Goal: Task Accomplishment & Management: Complete application form

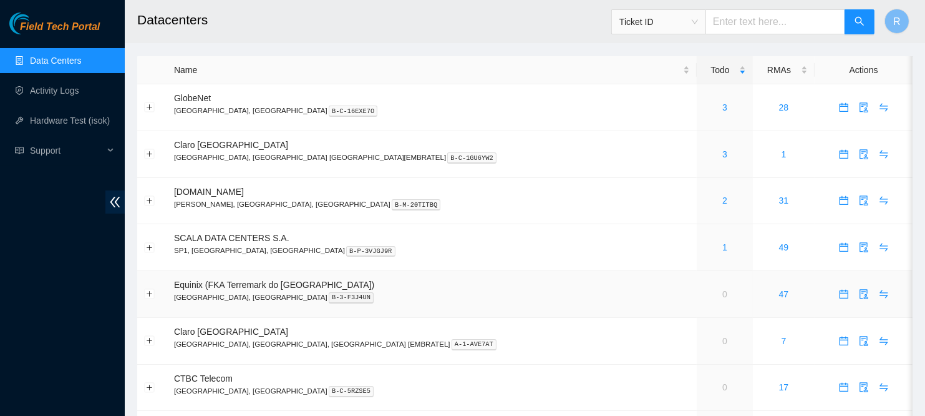
click at [437, 296] on p "Sao Paulo, Brazil B-3-F3J4UN" at bounding box center [432, 296] width 516 height 11
click at [839, 157] on icon "calendar" at bounding box center [844, 154] width 10 height 10
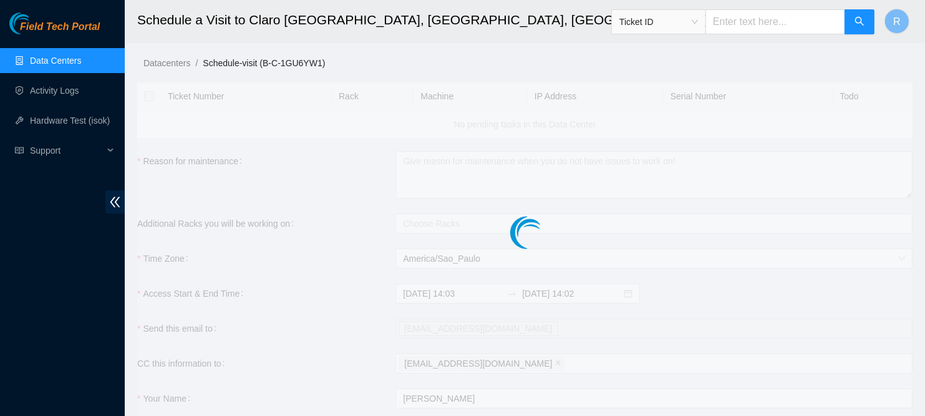
checkbox input "true"
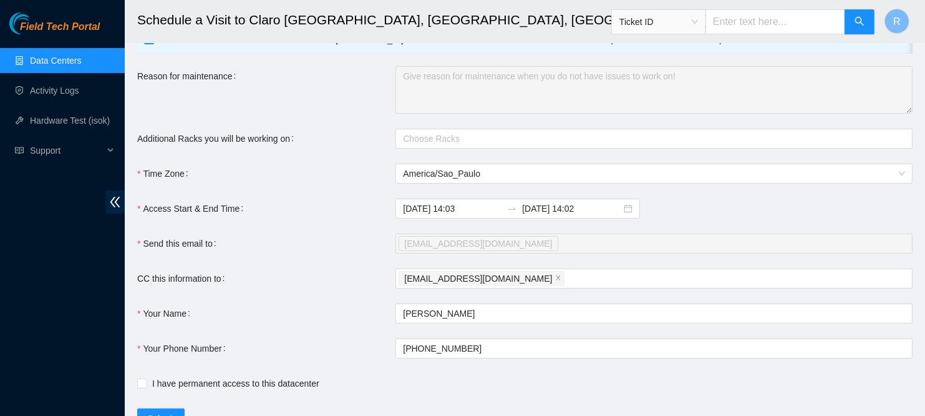
scroll to position [152, 0]
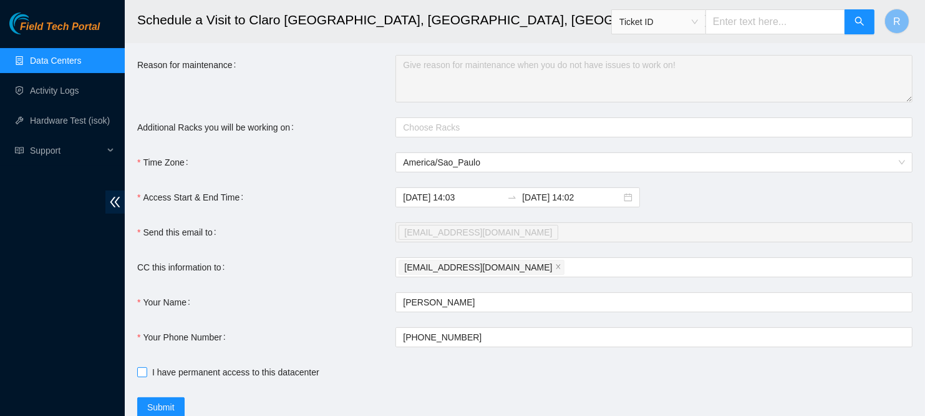
click at [145, 376] on input "I have permanent access to this datacenter" at bounding box center [141, 371] width 9 height 9
checkbox input "true"
click at [467, 130] on div at bounding box center [648, 127] width 499 height 15
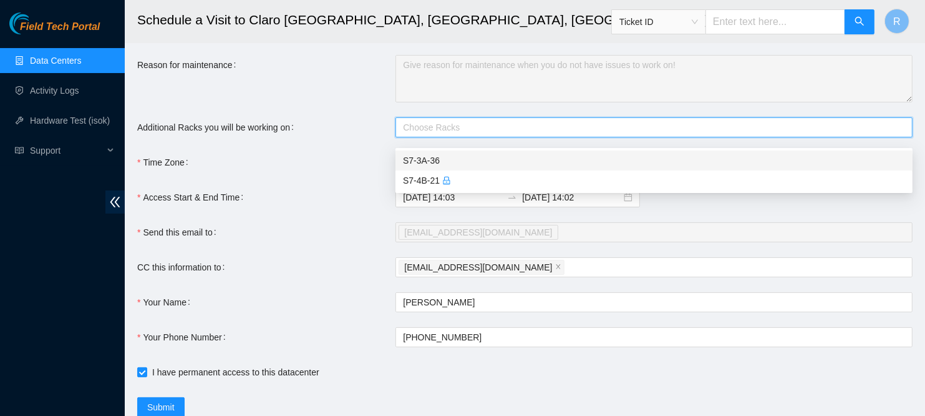
click at [424, 155] on div "S7-3A-36" at bounding box center [654, 160] width 502 height 14
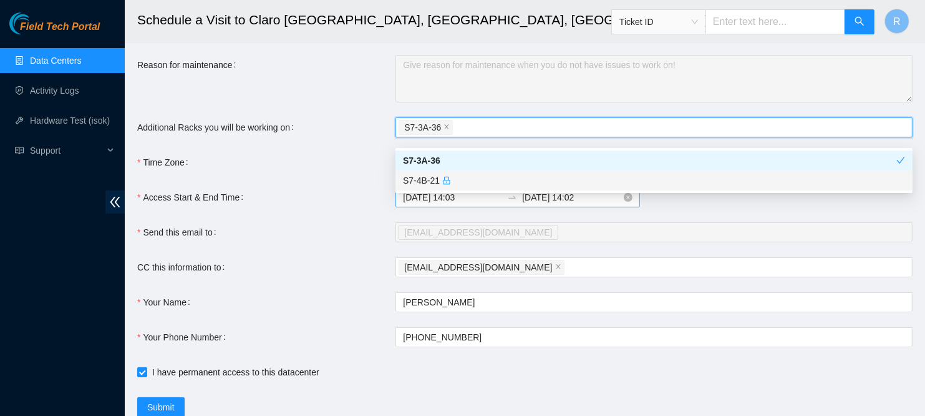
click at [436, 204] on input "2025-09-05 14:03" at bounding box center [452, 197] width 99 height 14
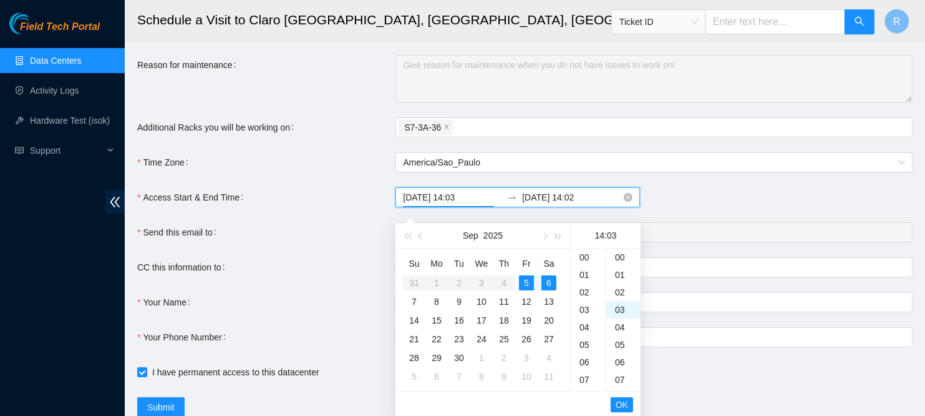
scroll to position [52, 0]
click at [436, 298] on div "8" at bounding box center [436, 301] width 15 height 15
click at [585, 343] on div "08" at bounding box center [588, 343] width 35 height 17
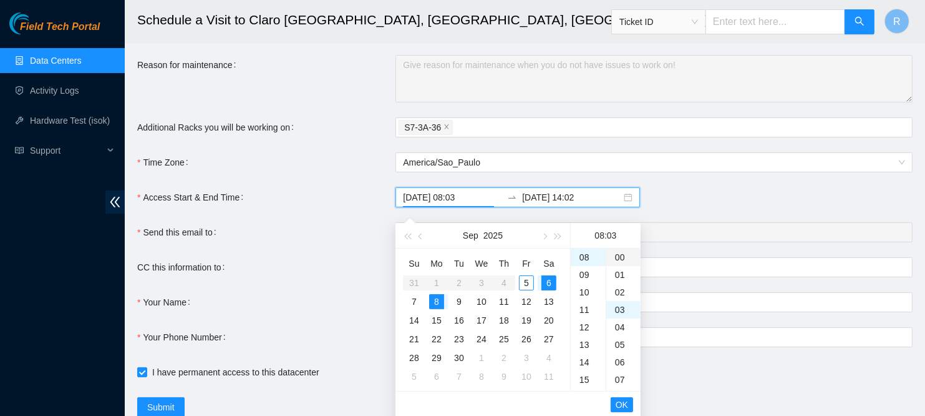
click at [618, 255] on div "00" at bounding box center [623, 256] width 34 height 17
click at [437, 298] on div "8" at bounding box center [436, 301] width 15 height 15
click at [583, 304] on div "11" at bounding box center [588, 309] width 35 height 17
type input "2025-09-08 11:00"
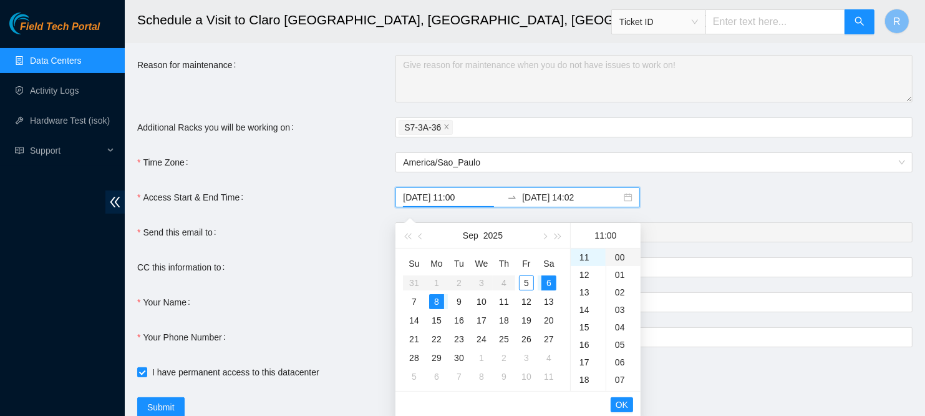
click at [618, 258] on div "00" at bounding box center [623, 256] width 34 height 17
click at [622, 400] on span "OK" at bounding box center [622, 404] width 12 height 14
type input "2025-09-05 14:03"
type input "2025-09-06 14:02"
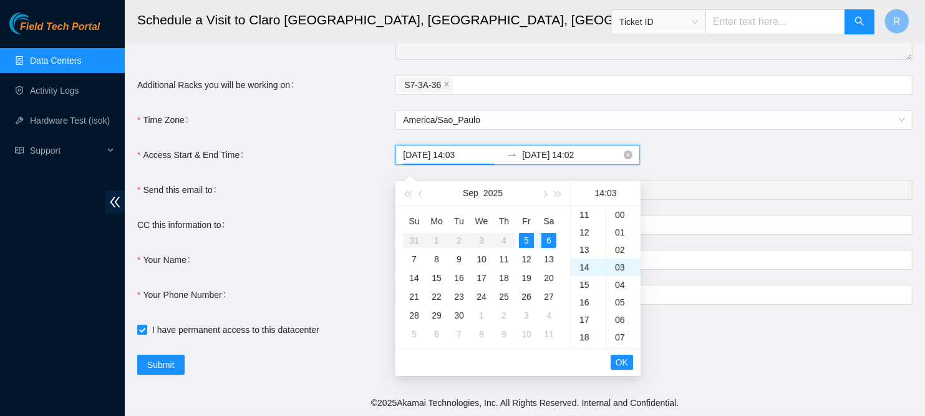
scroll to position [52, 0]
click at [429, 160] on input "2025-09-05 14:03" at bounding box center [452, 155] width 99 height 14
click at [439, 251] on div "8" at bounding box center [436, 258] width 15 height 15
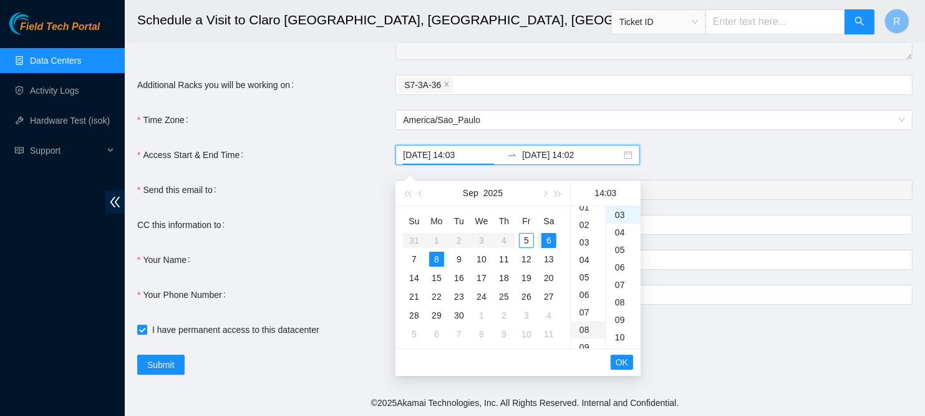
click at [582, 321] on div "08" at bounding box center [588, 329] width 35 height 17
click at [618, 208] on div "00" at bounding box center [623, 214] width 34 height 17
type input "2025-09-08 08:00"
click at [621, 355] on span "OK" at bounding box center [622, 362] width 12 height 14
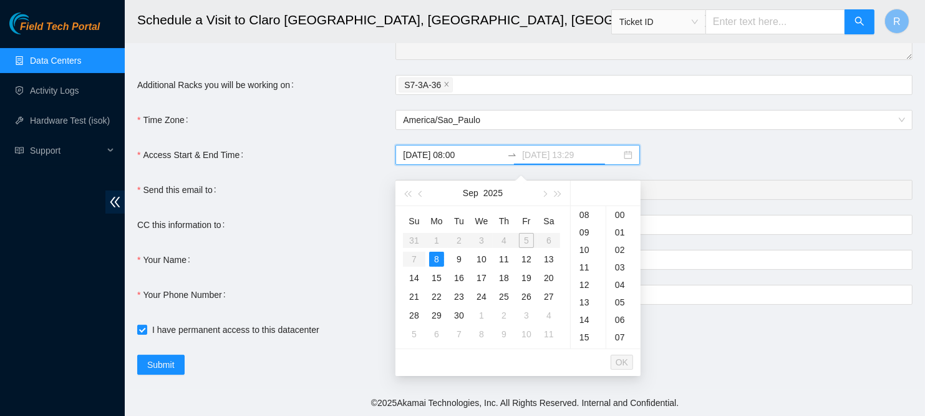
click at [434, 251] on div "8" at bounding box center [436, 258] width 15 height 15
click at [583, 238] on div "11" at bounding box center [588, 246] width 35 height 17
click at [624, 223] on div "30" at bounding box center [623, 231] width 34 height 17
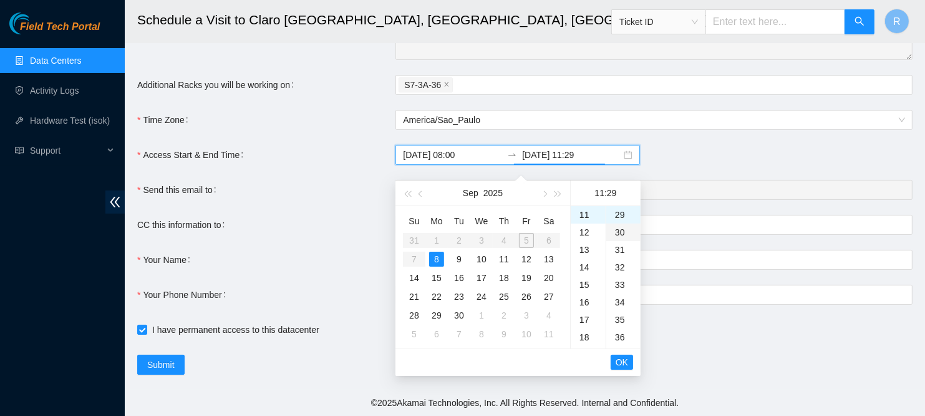
type input "2025-09-08 11:30"
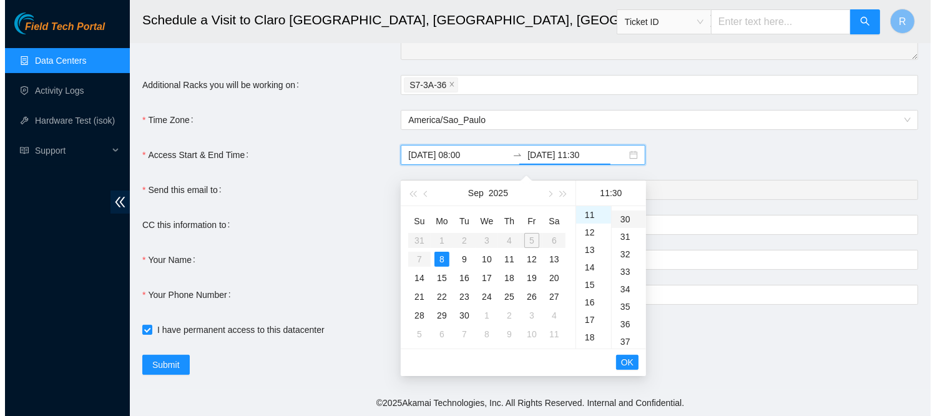
scroll to position [524, 0]
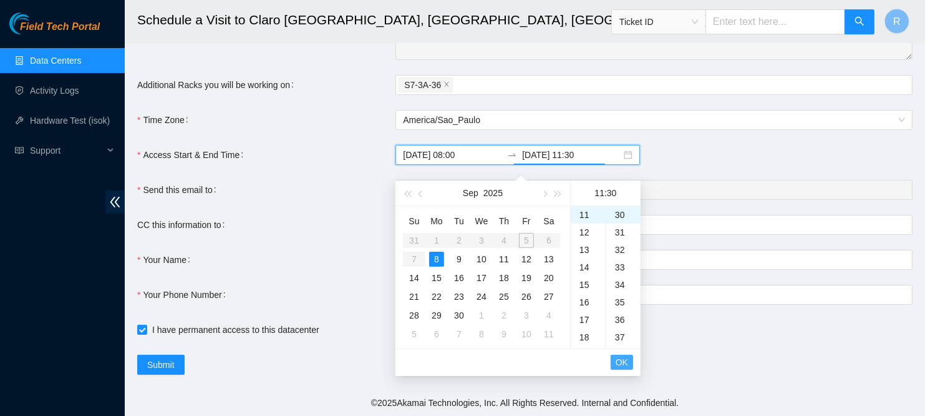
click at [623, 355] on span "OK" at bounding box center [622, 362] width 12 height 14
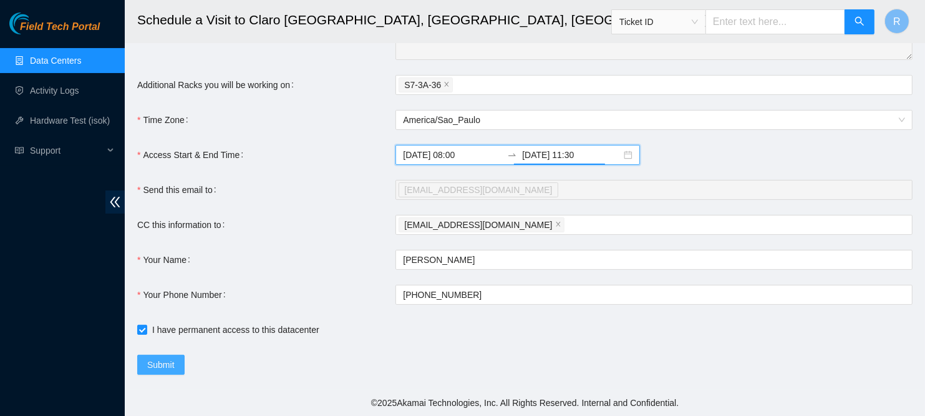
click at [165, 361] on span "Submit" at bounding box center [160, 364] width 27 height 14
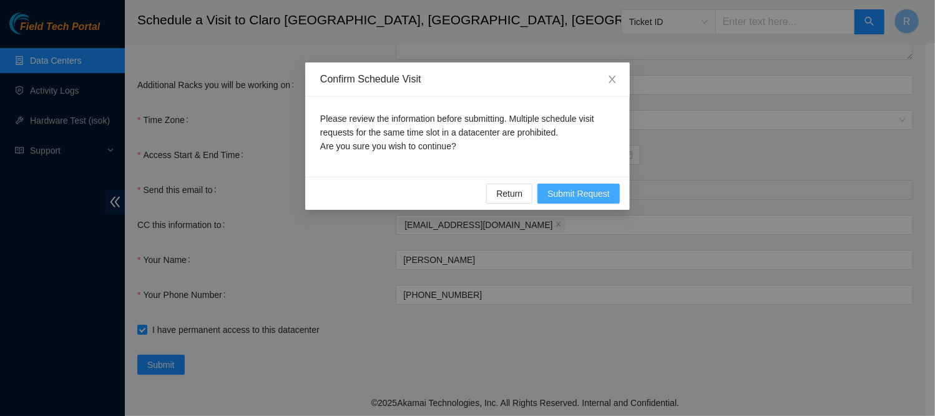
click at [576, 192] on span "Submit Request" at bounding box center [578, 194] width 62 height 14
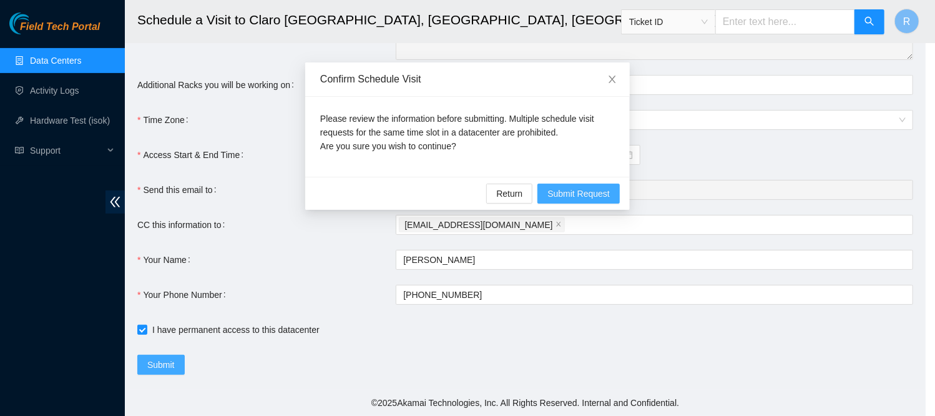
type input "2025-09-05 14:05"
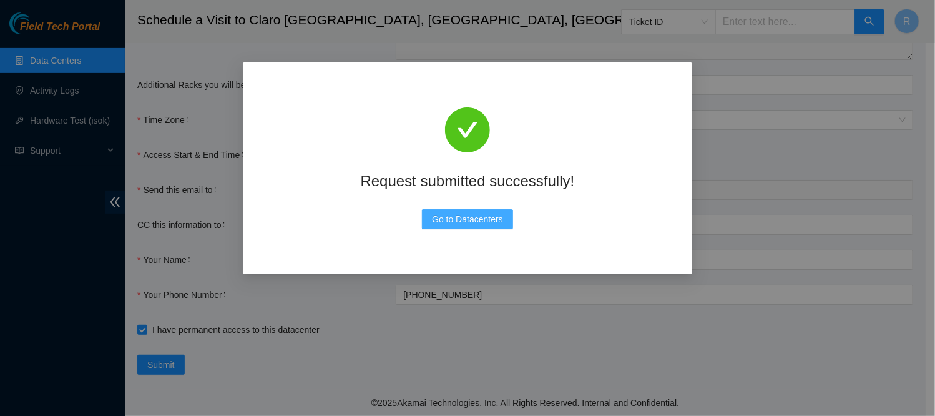
click at [469, 223] on span "Go to Datacenters" at bounding box center [467, 219] width 71 height 14
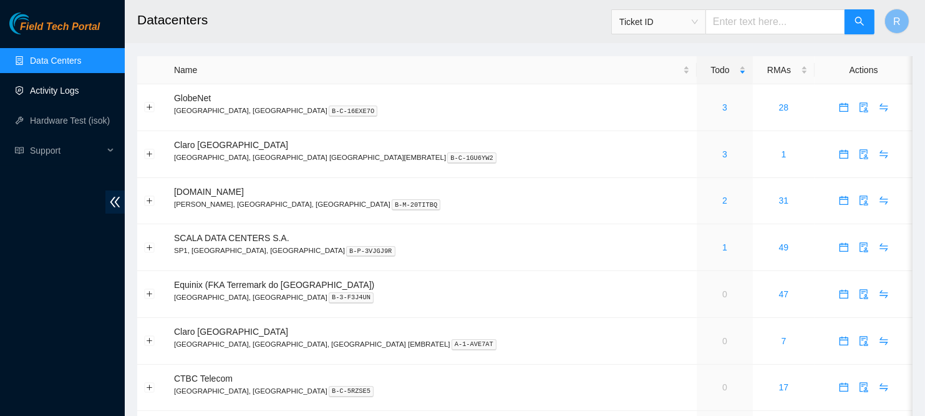
click at [60, 87] on link "Activity Logs" at bounding box center [54, 90] width 49 height 10
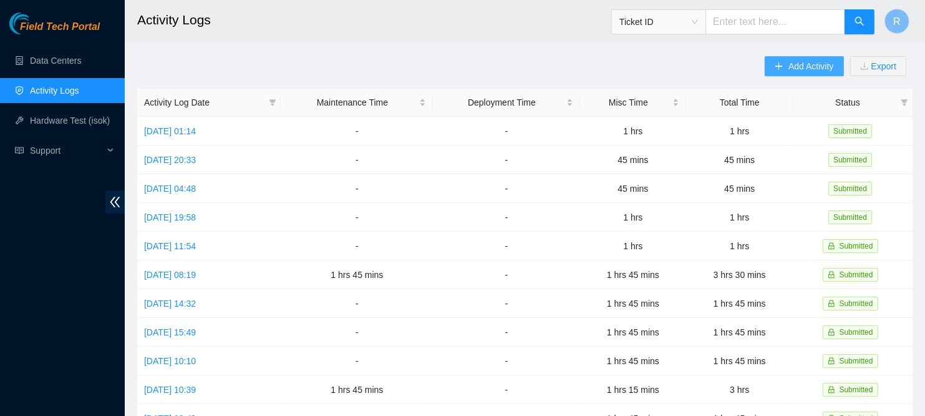
click at [801, 66] on span "Add Activity" at bounding box center [811, 66] width 45 height 14
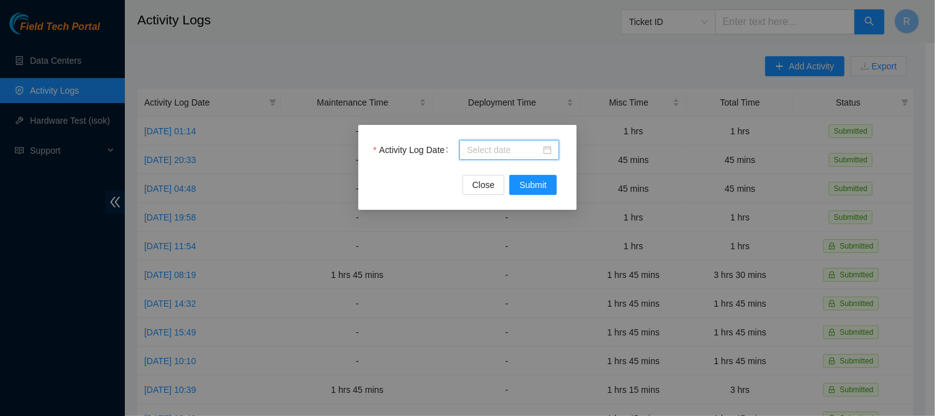
click at [500, 150] on input "Activity Log Date" at bounding box center [504, 150] width 74 height 14
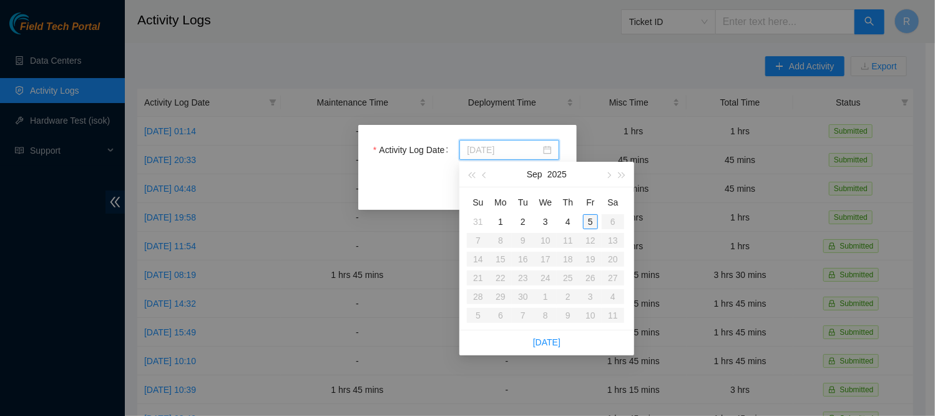
type input "[DATE]"
click at [590, 220] on div "5" at bounding box center [590, 221] width 15 height 15
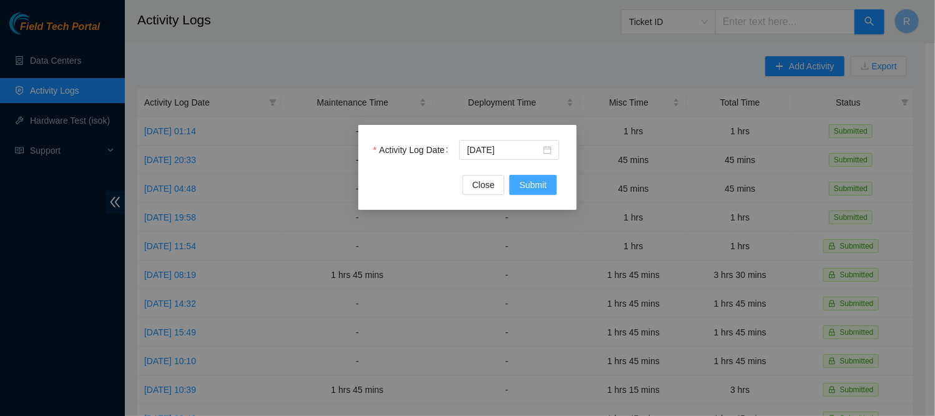
click at [544, 183] on span "Submit" at bounding box center [532, 185] width 27 height 14
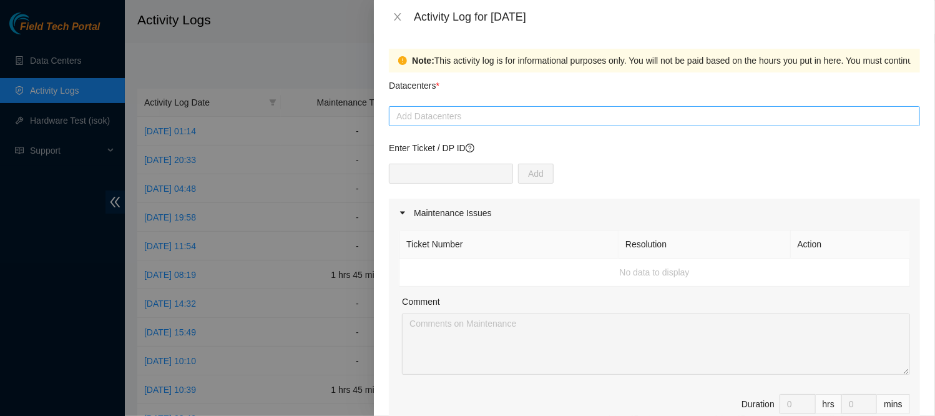
click at [586, 117] on div at bounding box center [654, 116] width 525 height 15
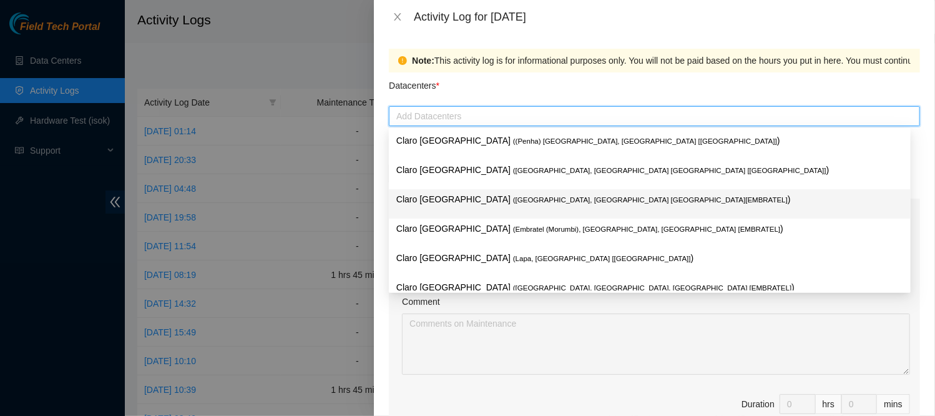
click at [529, 203] on span "( [GEOGRAPHIC_DATA], [GEOGRAPHIC_DATA] [GEOGRAPHIC_DATA][EMBRATEL]" at bounding box center [650, 199] width 275 height 7
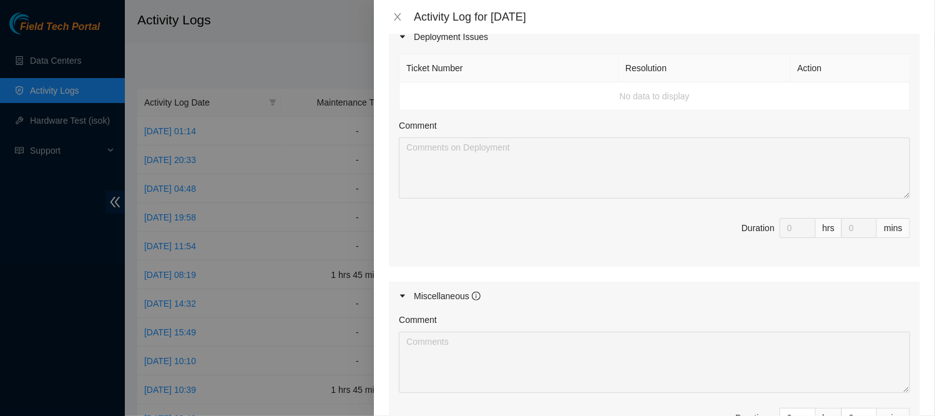
scroll to position [608, 0]
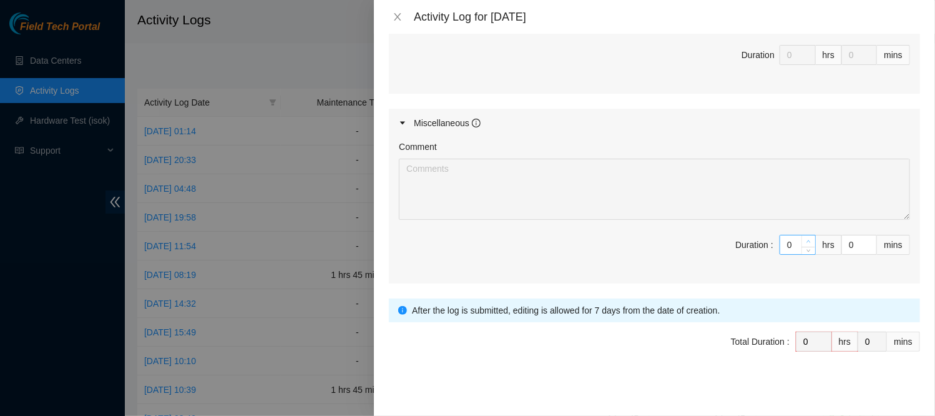
type input "1"
click at [806, 239] on icon "up" at bounding box center [808, 241] width 4 height 4
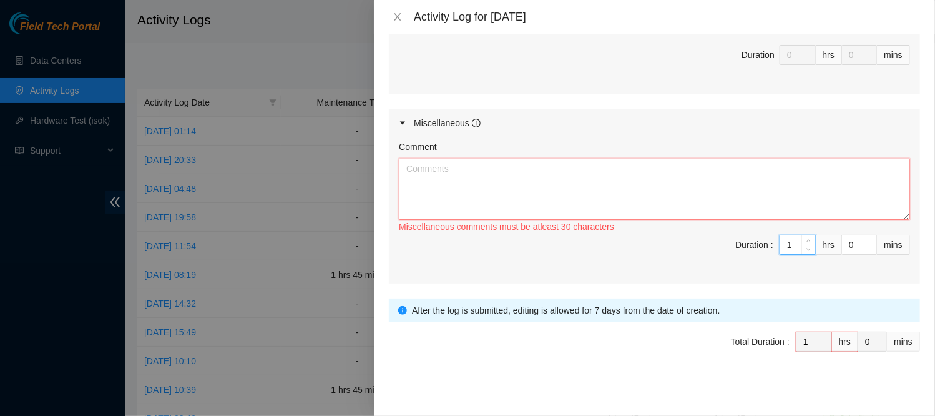
click at [440, 164] on textarea "Comment" at bounding box center [654, 188] width 511 height 61
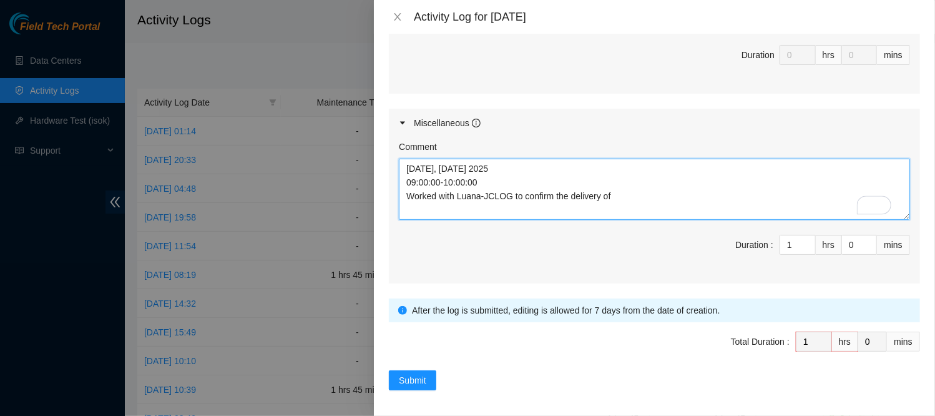
paste textarea "NF 8737 - SO B-V-5U1AF40 , NF 8722 - SO B-V-5UP1PTJ, NF 8734 - SO B-V-5TMT8U2"
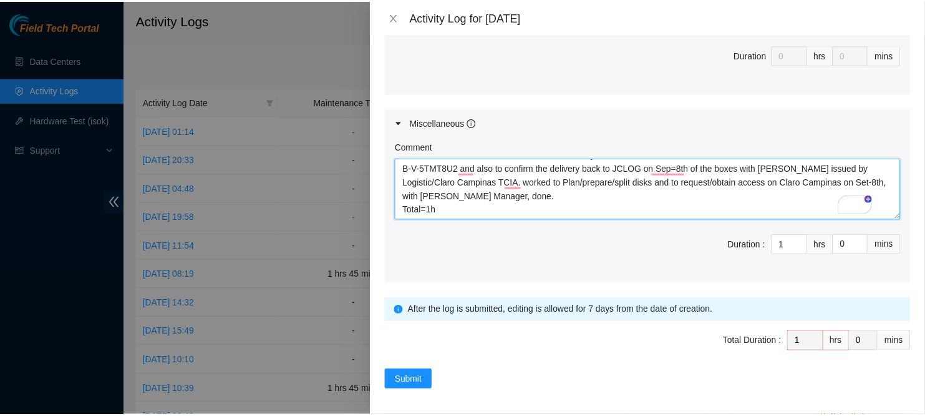
scroll to position [31, 0]
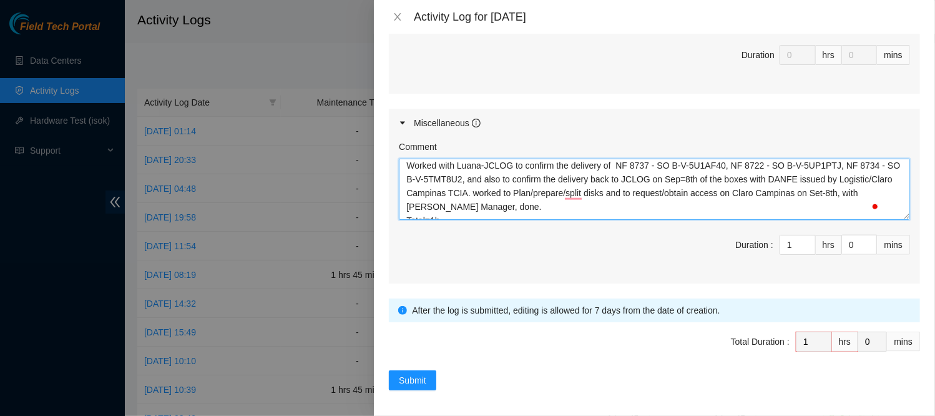
click at [696, 208] on textarea "[DATE], [DATE] 2025 09:00:00-10:00:00 Worked with Luana-JCLOG to confirm the de…" at bounding box center [654, 188] width 511 height 61
click at [681, 178] on textarea "[DATE], [DATE] 2025 09:00:00-10:00:00 Worked with Luana-JCLOG to confirm the de…" at bounding box center [654, 188] width 511 height 61
type textarea "[DATE], [DATE] 2025 09:00:00-10:00:00 Worked with Luana-JCLOG to confirm the de…"
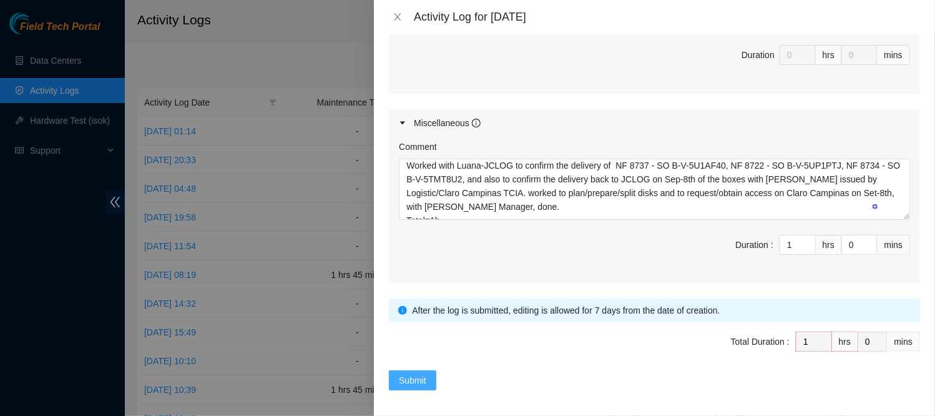
click at [412, 374] on span "Submit" at bounding box center [412, 380] width 27 height 14
